Goal: Task Accomplishment & Management: Use online tool/utility

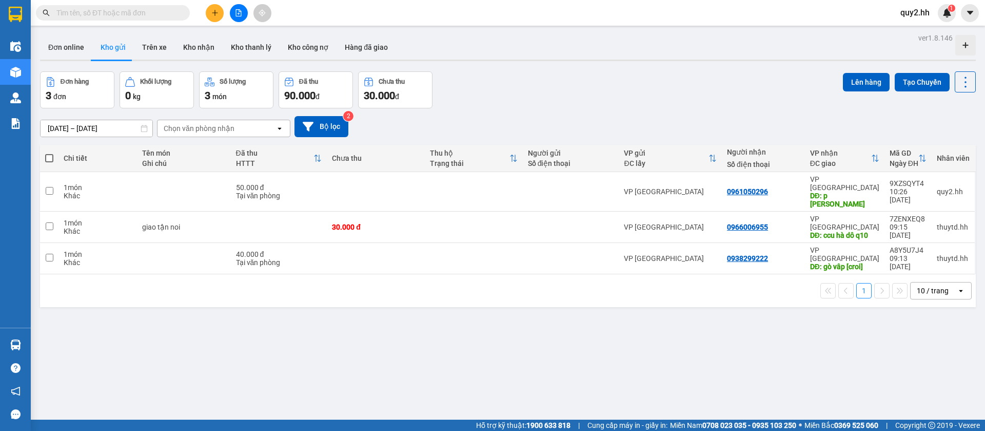
click at [118, 50] on button "Kho gửi" at bounding box center [113, 47] width 42 height 25
drag, startPoint x: 150, startPoint y: 47, endPoint x: 141, endPoint y: 54, distance: 11.7
click at [150, 48] on button "Trên xe" at bounding box center [154, 47] width 41 height 25
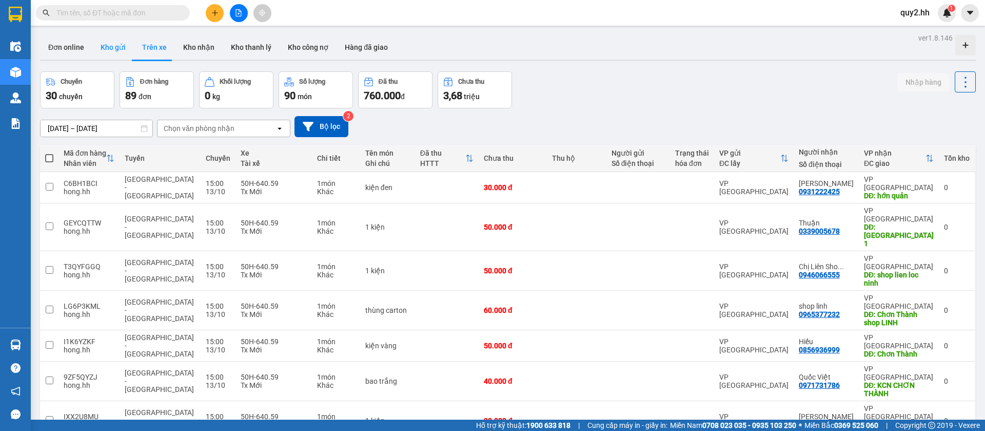
click at [116, 49] on button "Kho gửi" at bounding box center [113, 47] width 42 height 25
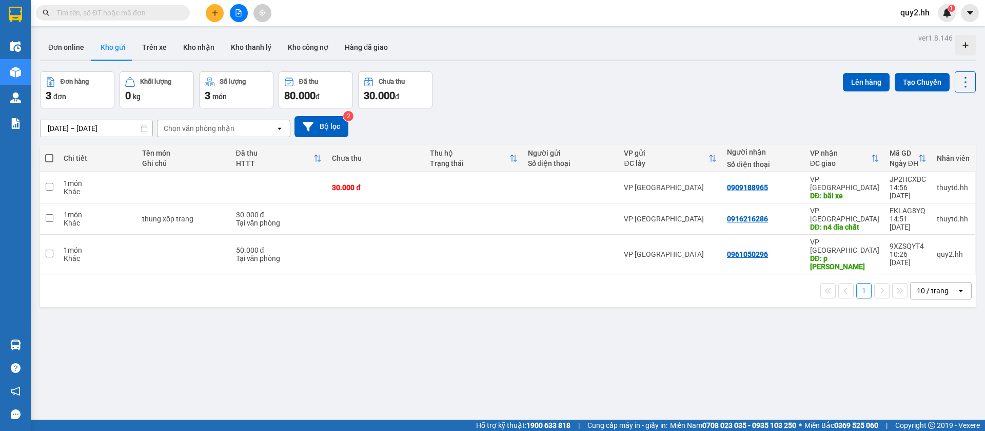
click at [47, 157] on span at bounding box center [49, 158] width 8 height 8
click at [49, 153] on input "checkbox" at bounding box center [49, 153] width 0 height 0
checkbox input "true"
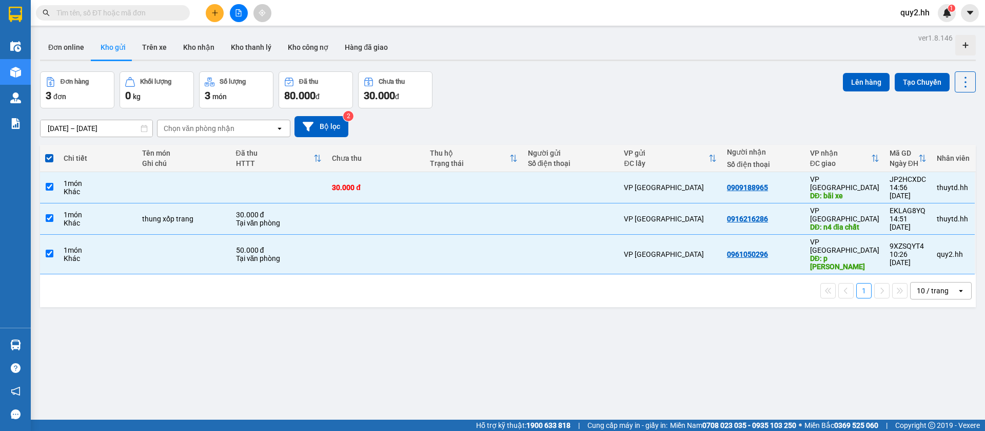
click at [51, 156] on span at bounding box center [49, 158] width 8 height 8
click at [49, 153] on input "checkbox" at bounding box center [49, 153] width 0 height 0
checkbox input "false"
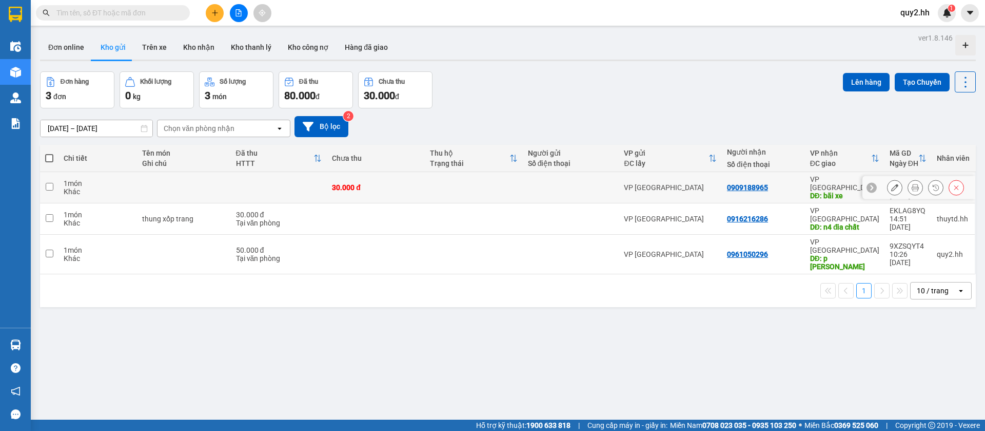
click at [49, 183] on input "checkbox" at bounding box center [50, 187] width 8 height 8
checkbox input "true"
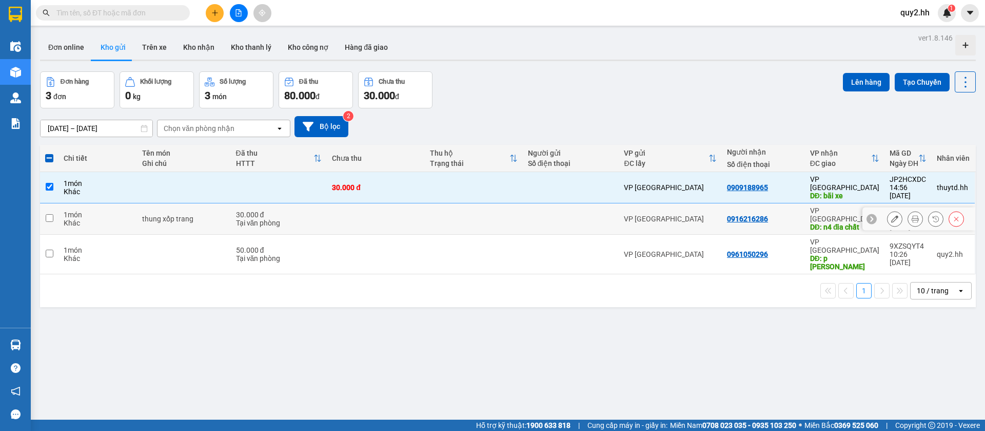
click at [49, 214] on input "checkbox" at bounding box center [50, 218] width 8 height 8
checkbox input "true"
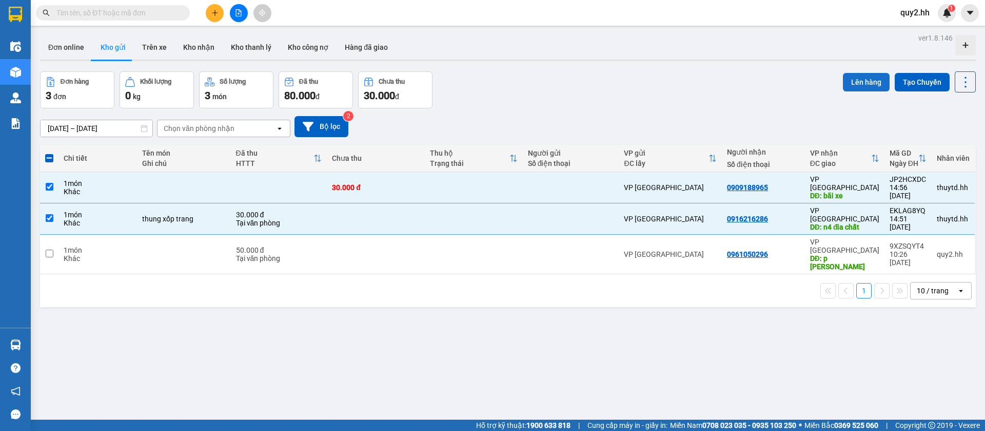
click at [846, 76] on button "Lên hàng" at bounding box center [866, 82] width 47 height 18
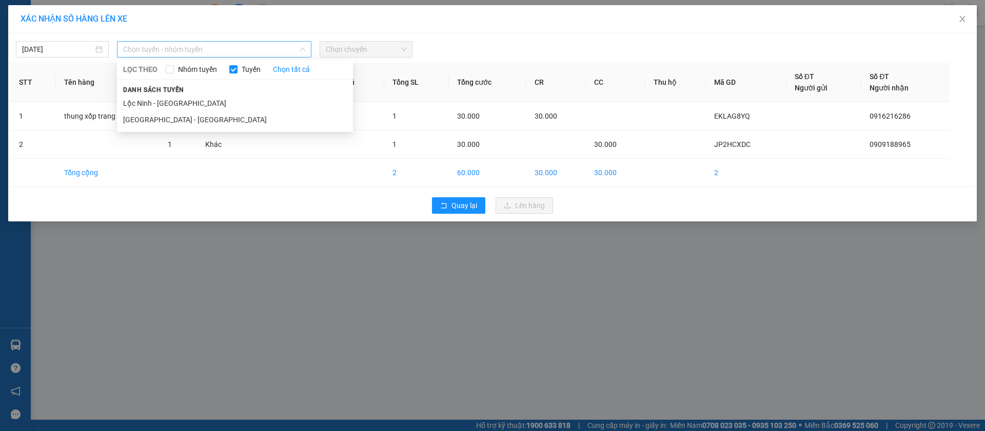
drag, startPoint x: 172, startPoint y: 50, endPoint x: 173, endPoint y: 69, distance: 19.0
click at [172, 50] on span "Chọn tuyến - nhóm tuyến" at bounding box center [214, 49] width 182 height 15
click at [188, 101] on li "Lộc Ninh - [GEOGRAPHIC_DATA]" at bounding box center [235, 103] width 236 height 16
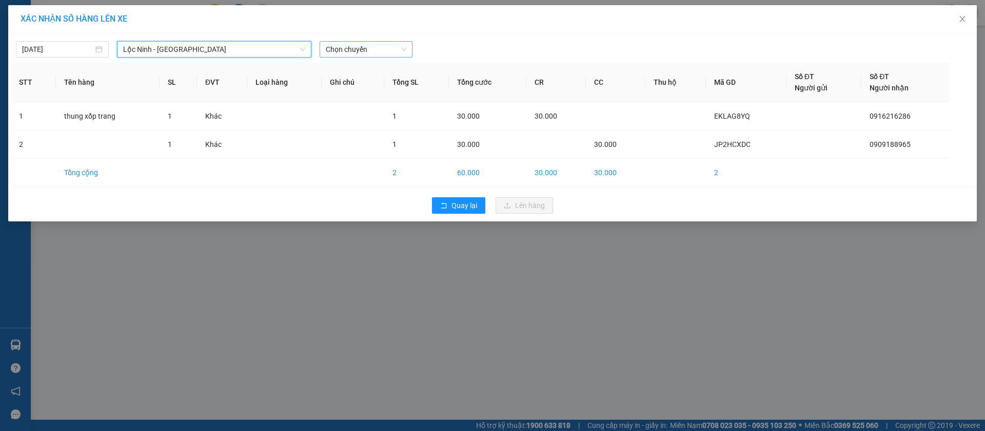
click at [353, 44] on span "Chọn chuyến" at bounding box center [366, 49] width 81 height 15
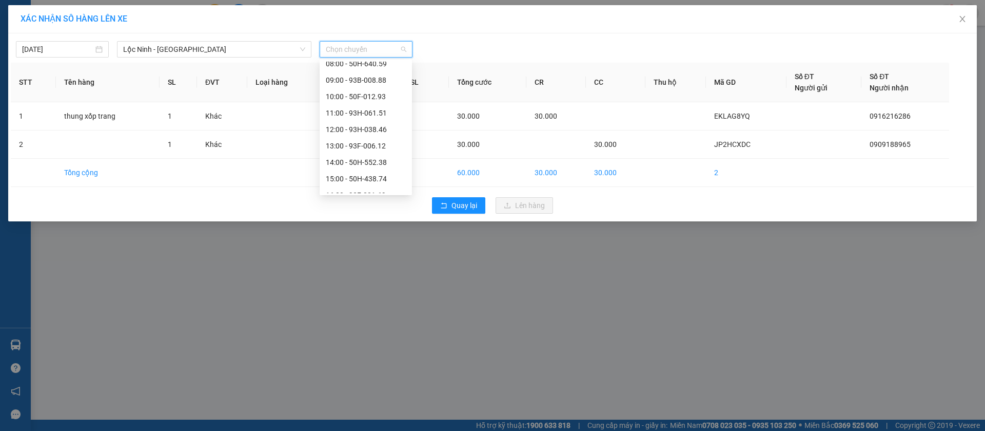
scroll to position [197, 0]
click at [368, 135] on div "15:00 - 50H-438.74" at bounding box center [366, 135] width 80 height 11
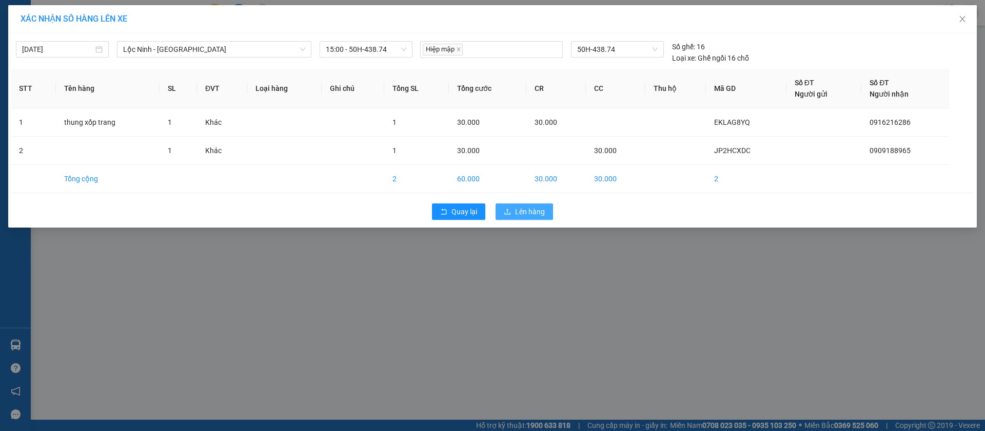
click at [514, 209] on button "Lên hàng" at bounding box center [524, 211] width 57 height 16
